Goal: Information Seeking & Learning: Learn about a topic

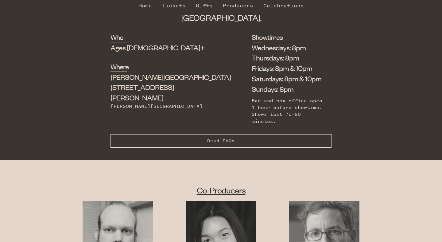
scroll to position [202, 0]
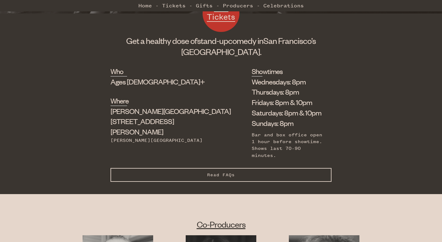
click at [252, 82] on li "Wednesdays: 8pm" at bounding box center [287, 82] width 71 height 10
click at [252, 92] on li "Thursdays: 8pm" at bounding box center [287, 92] width 71 height 10
click at [252, 100] on li "Fridays: 8pm & 10pm" at bounding box center [287, 102] width 71 height 10
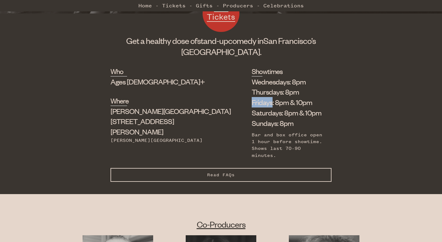
click at [252, 100] on li "Fridays: 8pm & 10pm" at bounding box center [287, 102] width 71 height 10
click at [252, 93] on li "Thursdays: 8pm" at bounding box center [287, 92] width 71 height 10
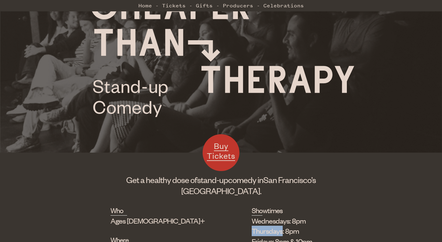
scroll to position [0, 0]
